Goal: Complete application form

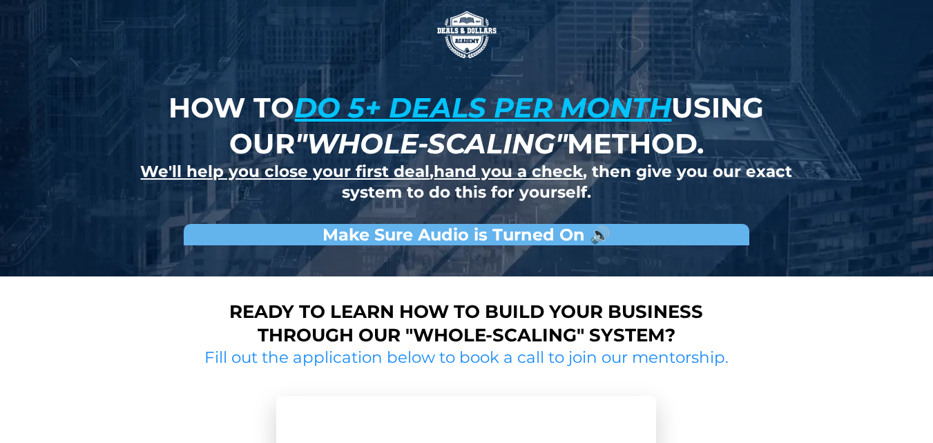
scroll to position [276, 0]
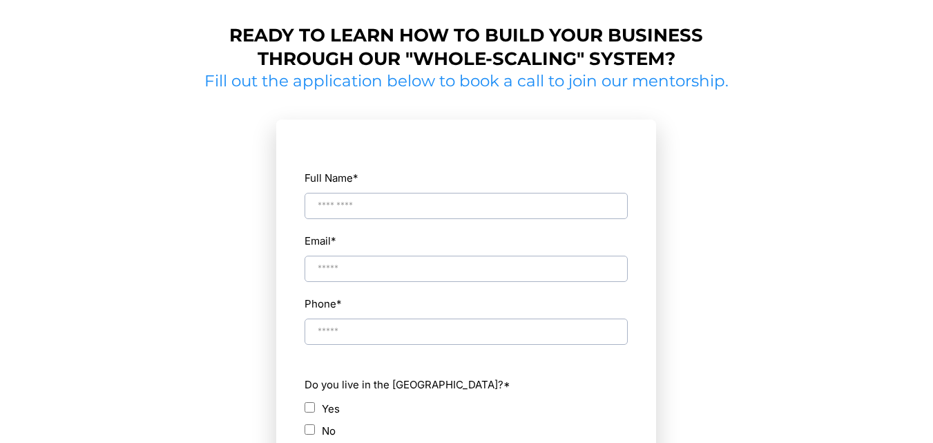
click at [401, 206] on input "Full Name *" at bounding box center [466, 206] width 323 height 26
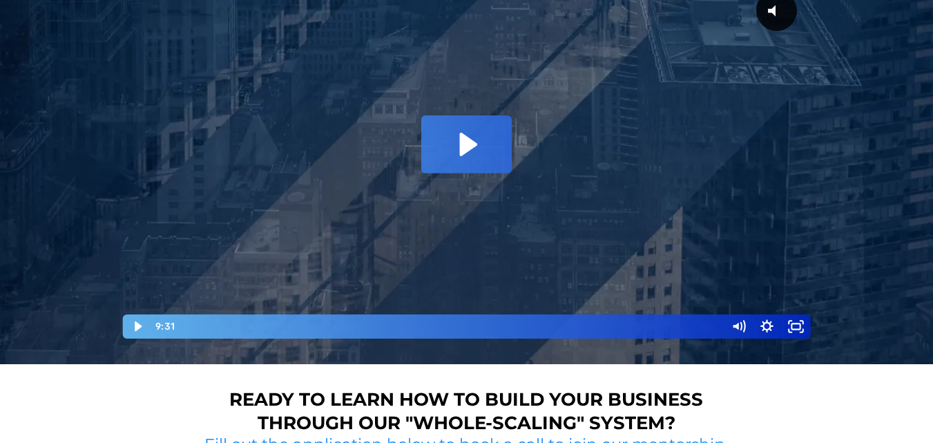
type input "**********"
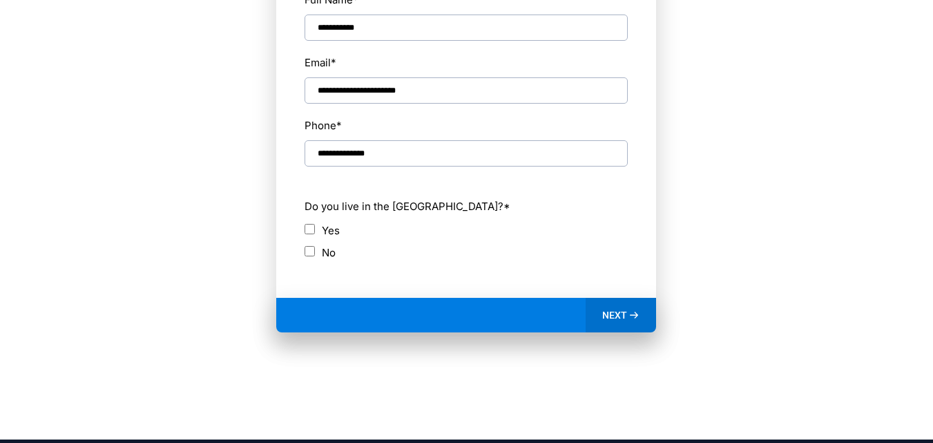
scroll to position [829, 0]
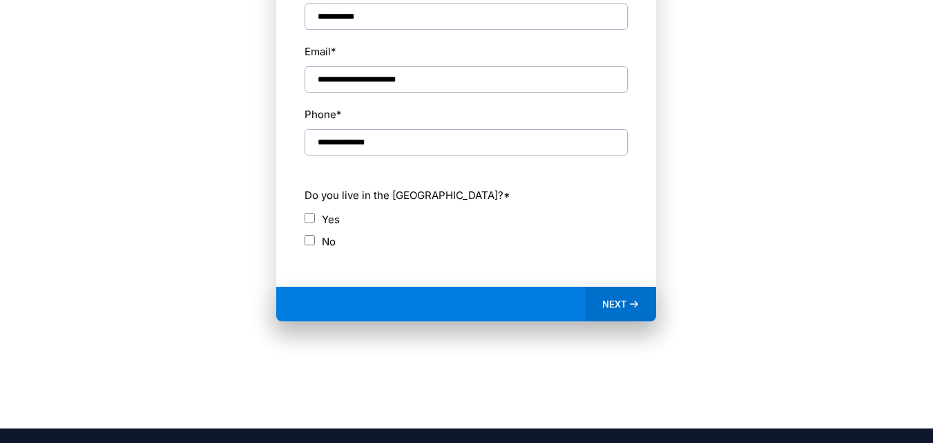
click at [352, 209] on div "Do you live in the [GEOGRAPHIC_DATA]? * Yes No" at bounding box center [466, 217] width 325 height 75
click at [347, 209] on div "Do you live in the [GEOGRAPHIC_DATA]? * Yes No" at bounding box center [466, 217] width 325 height 75
click at [327, 212] on label "Yes" at bounding box center [331, 219] width 18 height 19
click at [385, 292] on div "NEXT" at bounding box center [466, 304] width 380 height 35
click at [382, 306] on div "NEXT" at bounding box center [466, 304] width 380 height 35
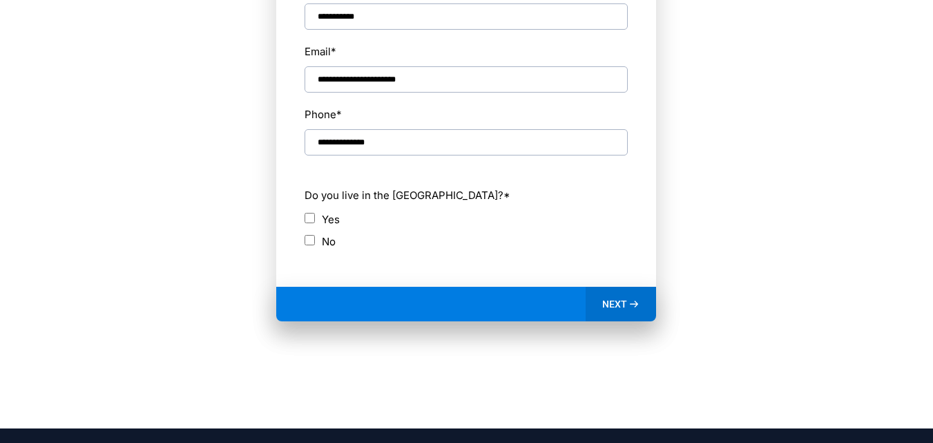
click at [612, 298] on span "NEXT" at bounding box center [614, 304] width 25 height 12
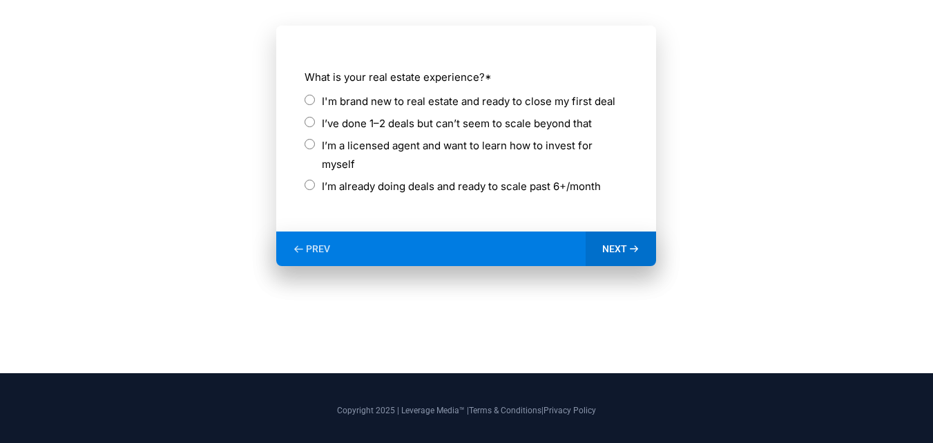
click at [533, 101] on label "I'm brand new to real estate and ready to close my first deal" at bounding box center [469, 101] width 294 height 19
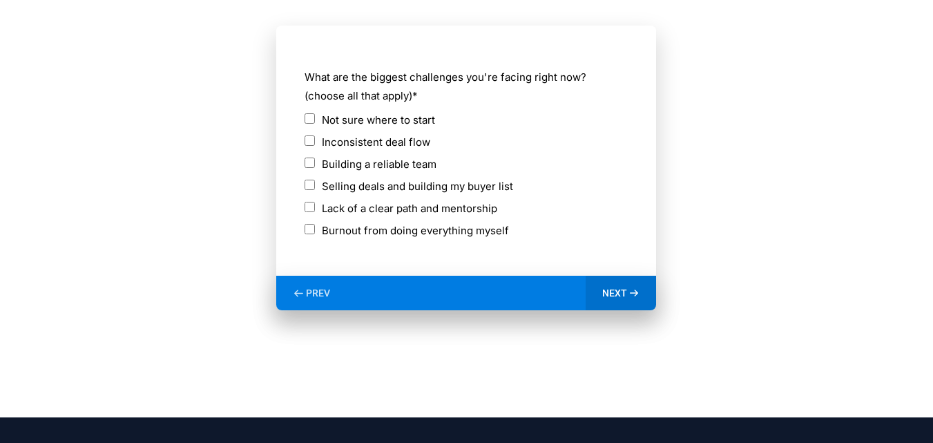
click at [409, 187] on label "Selling deals and building my buyer list" at bounding box center [417, 186] width 191 height 19
click at [397, 212] on label "Lack of a clear path and mentorship" at bounding box center [409, 208] width 175 height 19
click at [407, 188] on label "Selling deals and building my buyer list" at bounding box center [417, 186] width 191 height 19
click at [404, 142] on label "Inconsistent deal flow" at bounding box center [376, 142] width 108 height 19
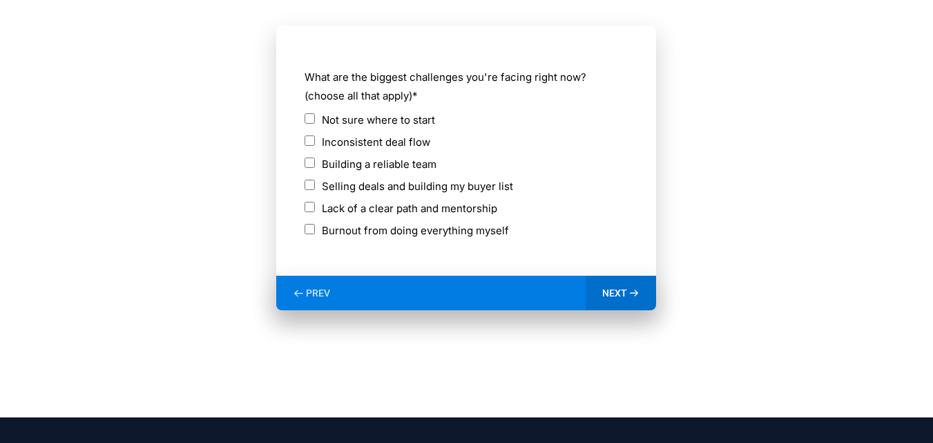
click at [408, 126] on label "Not sure where to start" at bounding box center [378, 119] width 113 height 19
click at [404, 145] on label "Inconsistent deal flow" at bounding box center [376, 142] width 108 height 19
click at [398, 143] on label "Inconsistent deal flow" at bounding box center [376, 142] width 108 height 19
click at [396, 166] on label "Building a reliable team" at bounding box center [379, 164] width 115 height 19
click at [411, 175] on div "Building a reliable team" at bounding box center [466, 166] width 323 height 22
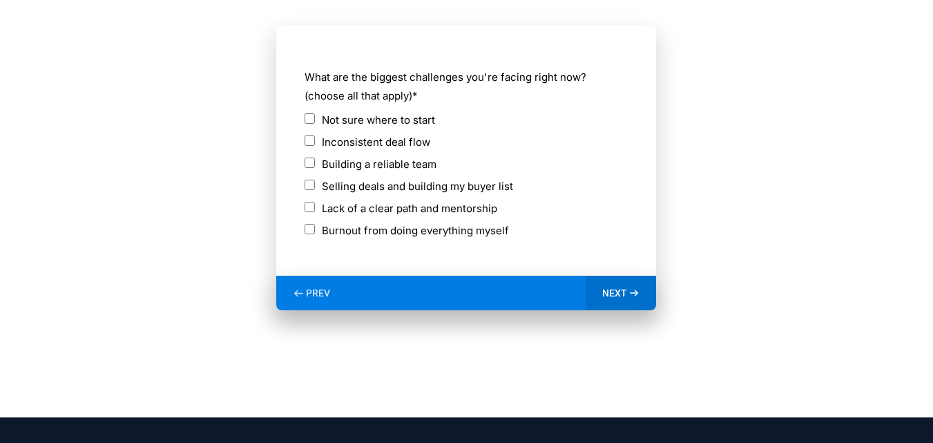
click at [411, 166] on label "Building a reliable team" at bounding box center [379, 164] width 115 height 19
click at [601, 294] on div "NEXT" at bounding box center [621, 293] width 71 height 35
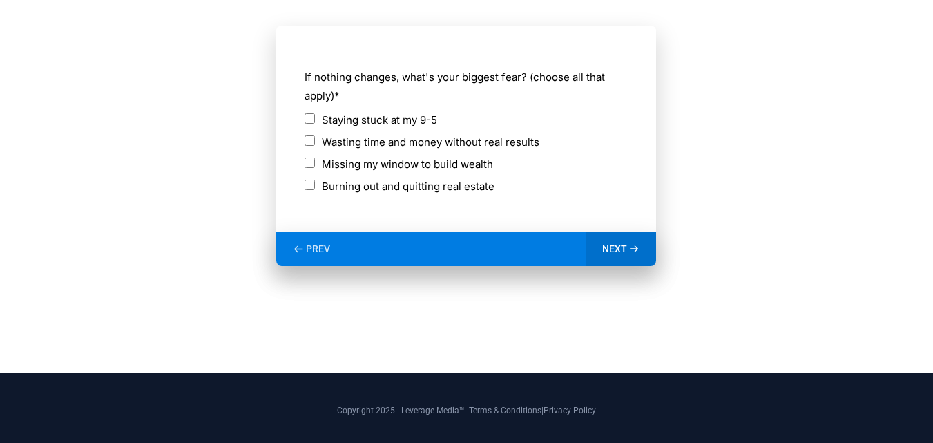
click at [339, 168] on label "Missing my window to build wealth" at bounding box center [407, 164] width 171 height 19
click at [618, 260] on div "NEXT" at bounding box center [621, 248] width 71 height 35
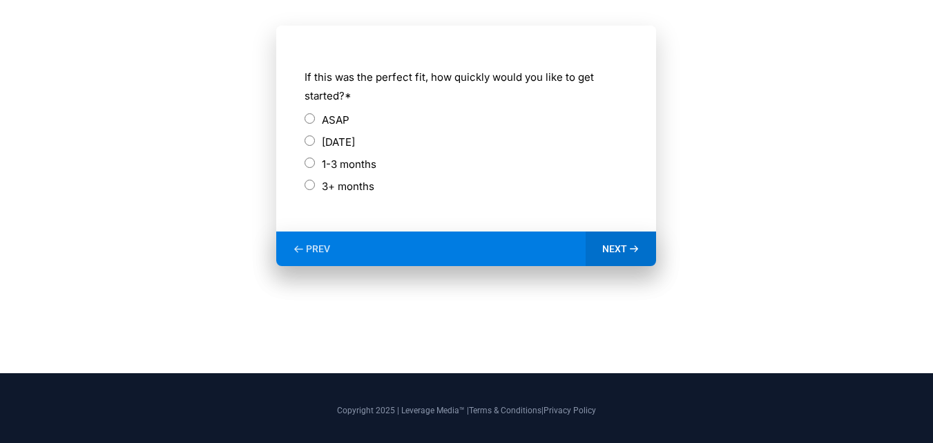
click at [355, 140] on label "[DATE]" at bounding box center [338, 142] width 33 height 19
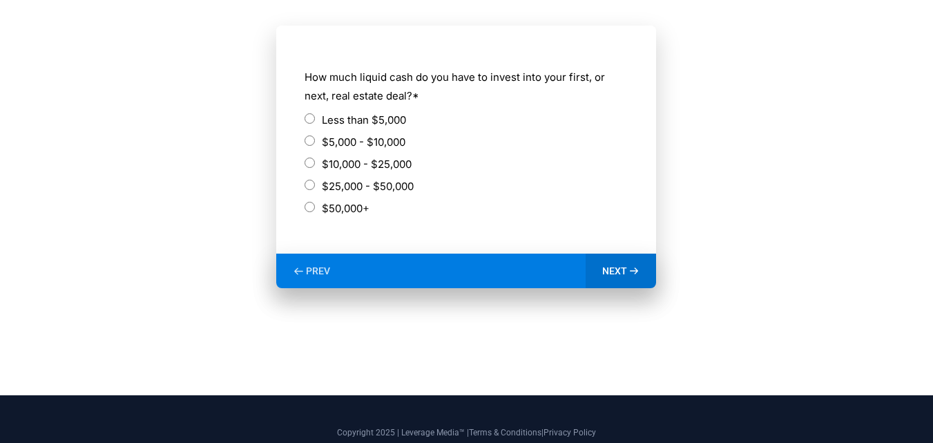
click at [347, 115] on label "Less than $5,000" at bounding box center [364, 119] width 84 height 19
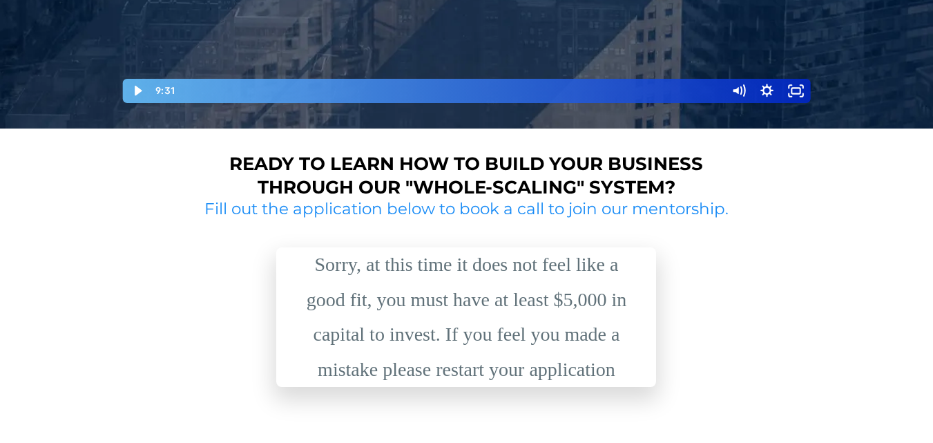
scroll to position [651, 0]
